Goal: Task Accomplishment & Management: Use online tool/utility

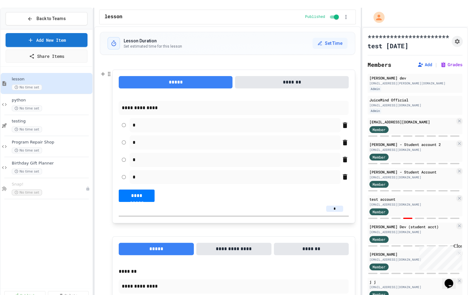
type textarea "*"
click at [52, 126] on div "No time set" at bounding box center [48, 129] width 73 height 6
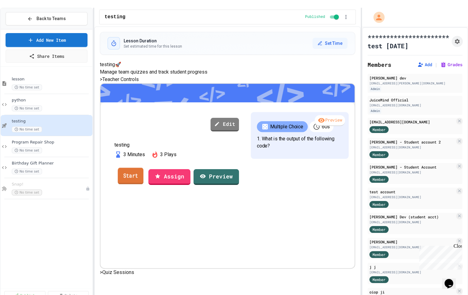
click at [143, 184] on link "Start" at bounding box center [131, 176] width 26 height 17
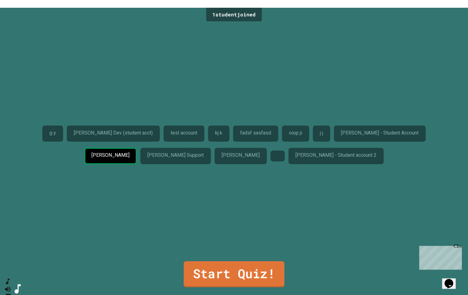
click at [224, 261] on link "Start Quiz!" at bounding box center [234, 274] width 101 height 26
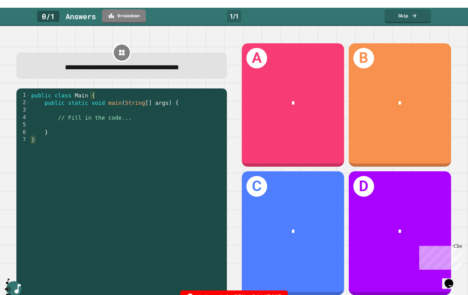
click at [405, 9] on link "Skip" at bounding box center [408, 16] width 46 height 14
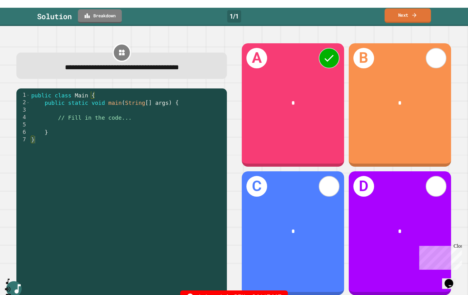
click at [405, 8] on link "Next" at bounding box center [408, 15] width 46 height 15
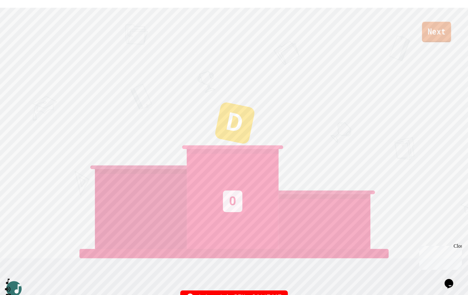
click at [437, 29] on link "Next" at bounding box center [436, 32] width 29 height 20
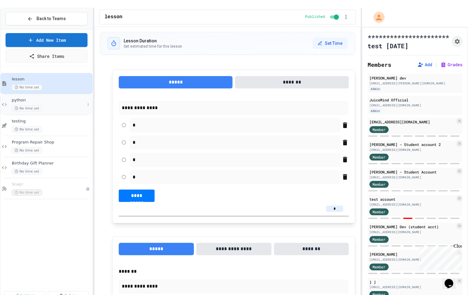
type textarea "*"
click at [51, 126] on div "No time set" at bounding box center [48, 129] width 73 height 6
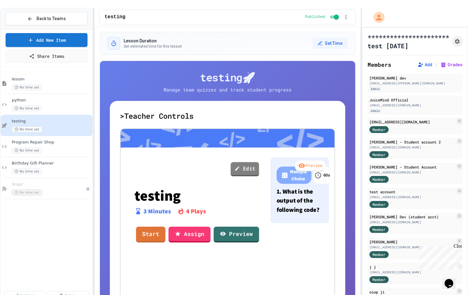
click at [234, 166] on icon at bounding box center [237, 169] width 6 height 6
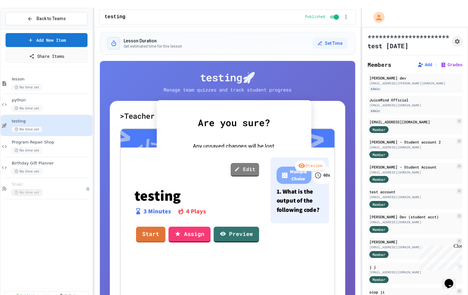
click at [263, 173] on link "Exit" at bounding box center [259, 171] width 46 height 18
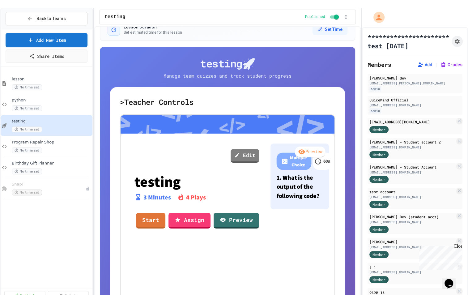
scroll to position [23, 0]
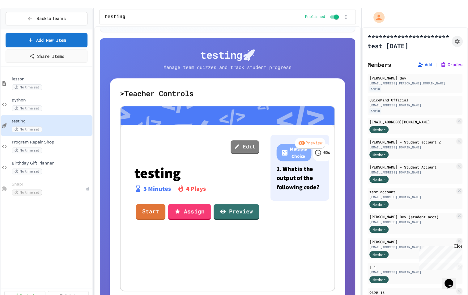
click at [186, 204] on link "Assign" at bounding box center [189, 212] width 43 height 16
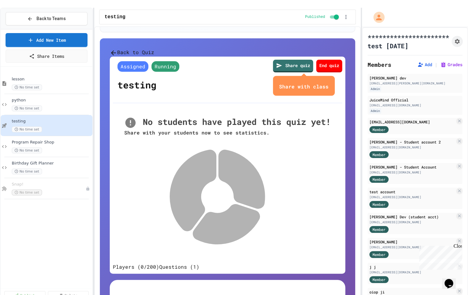
click at [316, 88] on div "Share with class" at bounding box center [304, 86] width 62 height 20
click at [329, 85] on icon "close" at bounding box center [329, 85] width 0 height 0
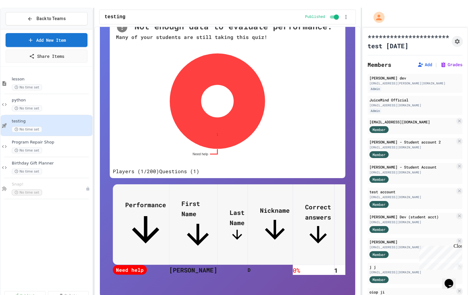
scroll to position [114, 0]
